Goal: Task Accomplishment & Management: Manage account settings

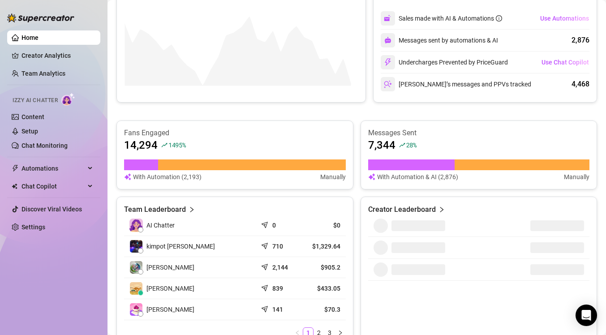
scroll to position [296, 0]
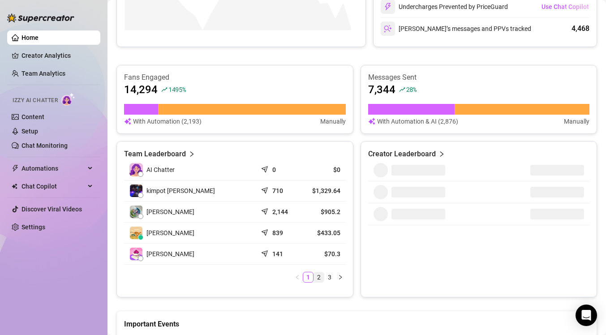
click at [314, 278] on link "2" at bounding box center [319, 277] width 10 height 10
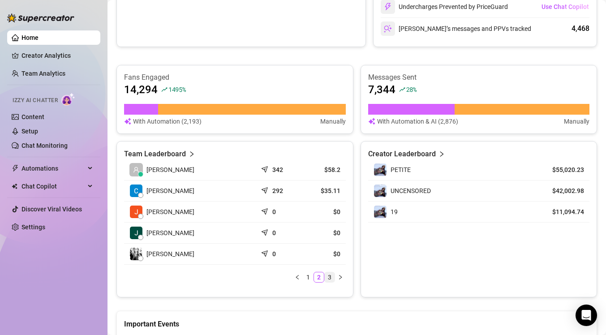
click at [326, 279] on link "3" at bounding box center [330, 277] width 10 height 10
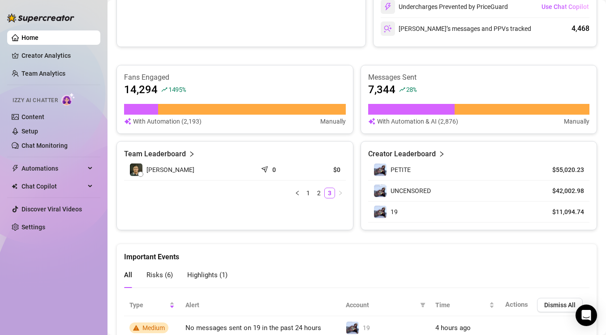
click at [319, 279] on div "All Risks ( 6 ) Highlights ( 1 )" at bounding box center [356, 276] width 465 height 26
click at [317, 191] on link "2" at bounding box center [319, 193] width 10 height 10
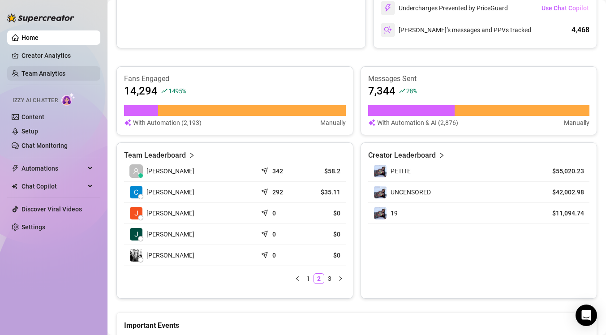
scroll to position [294, 0]
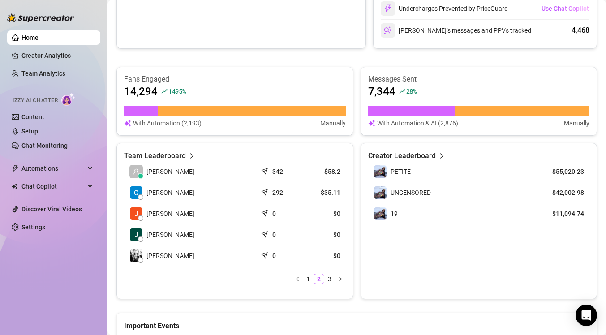
click at [49, 46] on ul "Home Creator Analytics Team Analytics Izzy AI Chatter Content Setup Chat Monito…" at bounding box center [53, 132] width 93 height 211
click at [50, 58] on link "Creator Analytics" at bounding box center [58, 55] width 72 height 14
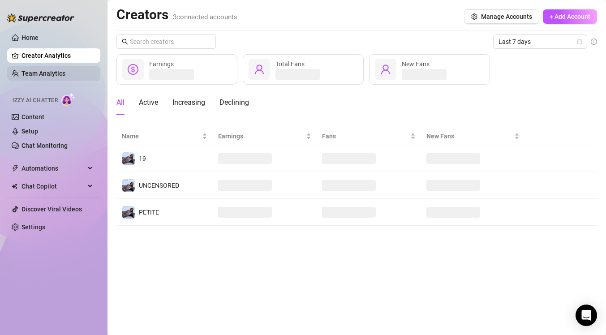
click at [45, 77] on link "Team Analytics" at bounding box center [44, 73] width 44 height 7
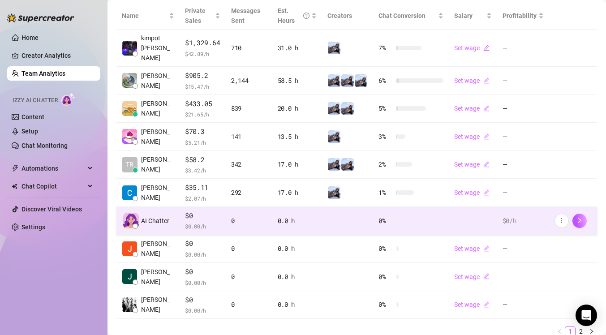
scroll to position [247, 0]
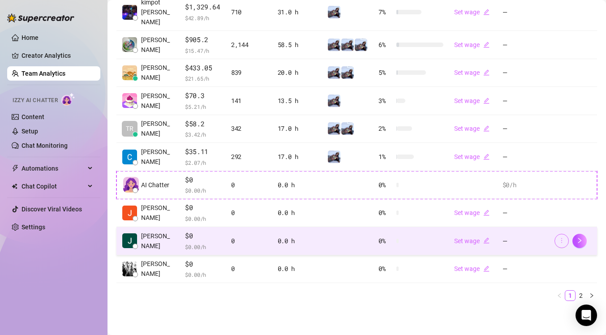
click at [560, 240] on button "button" at bounding box center [562, 241] width 14 height 14
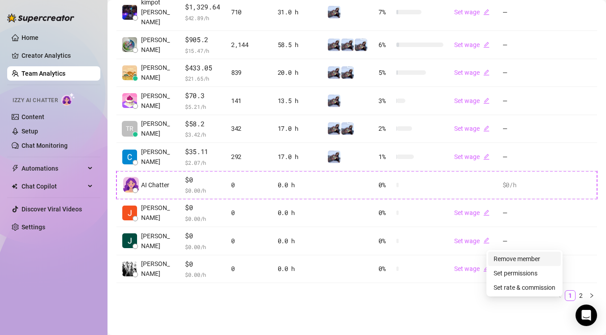
click at [526, 260] on link "Remove member" at bounding box center [517, 258] width 47 height 7
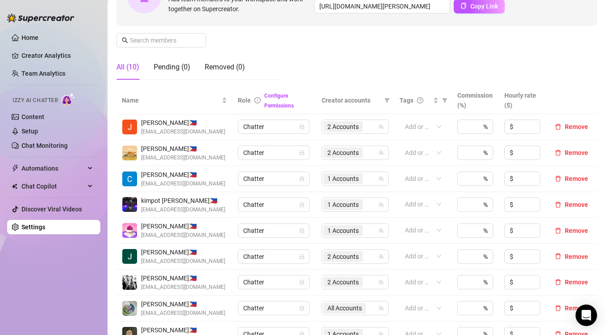
scroll to position [164, 0]
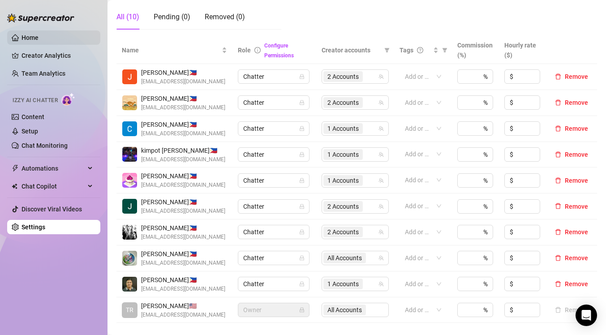
click at [39, 41] on link "Home" at bounding box center [30, 37] width 17 height 7
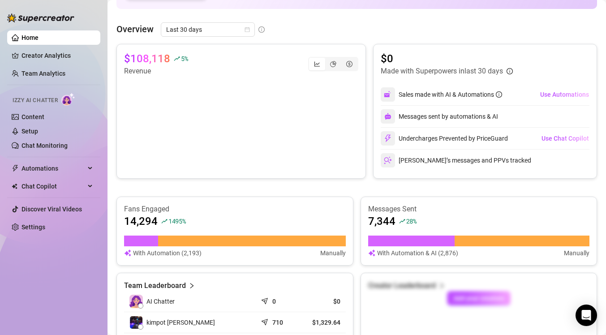
click at [39, 39] on link "Home" at bounding box center [30, 37] width 17 height 7
